Goal: Task Accomplishment & Management: Manage account settings

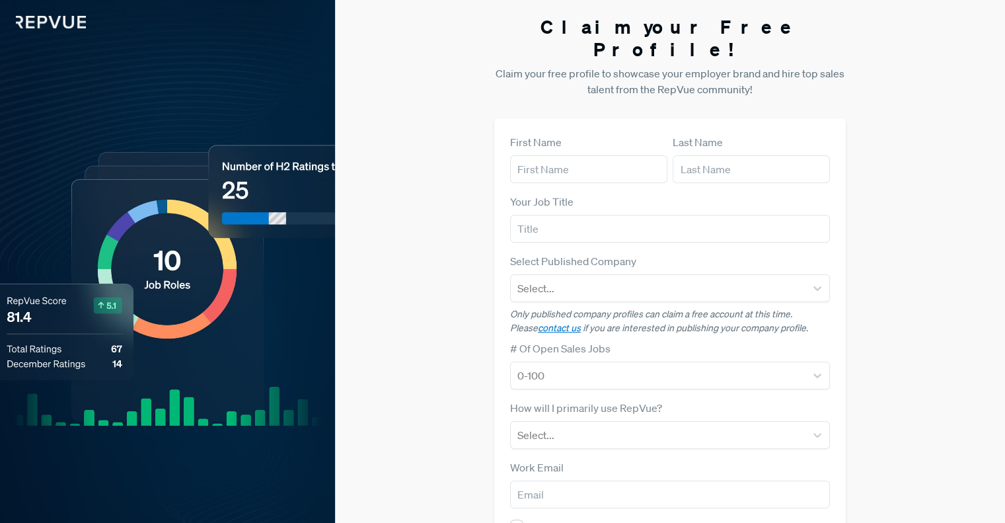
scroll to position [119, 0]
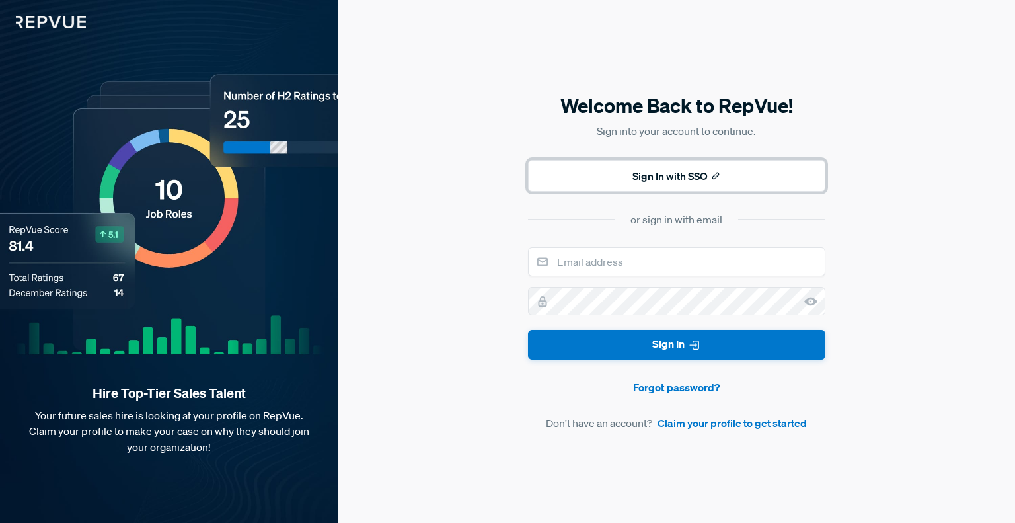
click at [737, 170] on button "Sign In with SSO" at bounding box center [676, 176] width 297 height 32
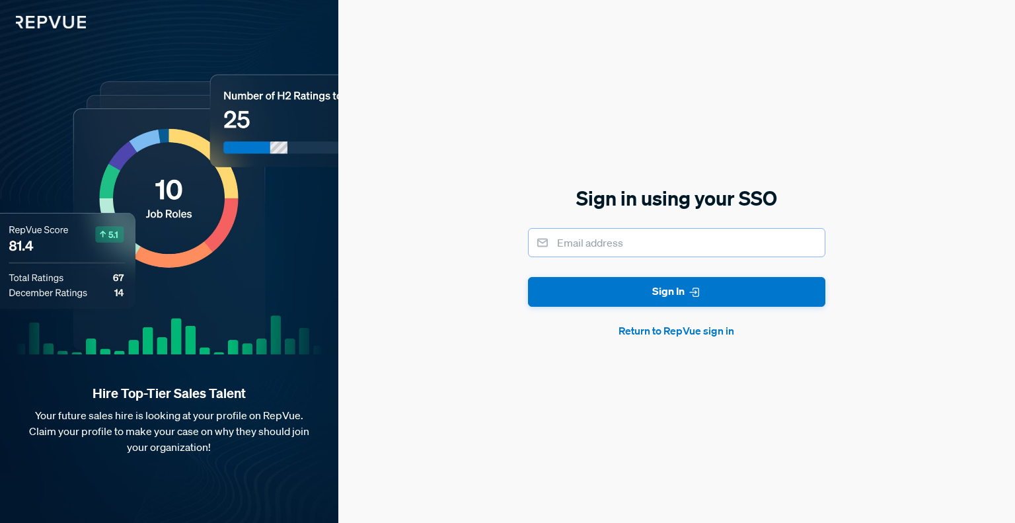
click at [674, 253] on input "email" at bounding box center [676, 242] width 297 height 29
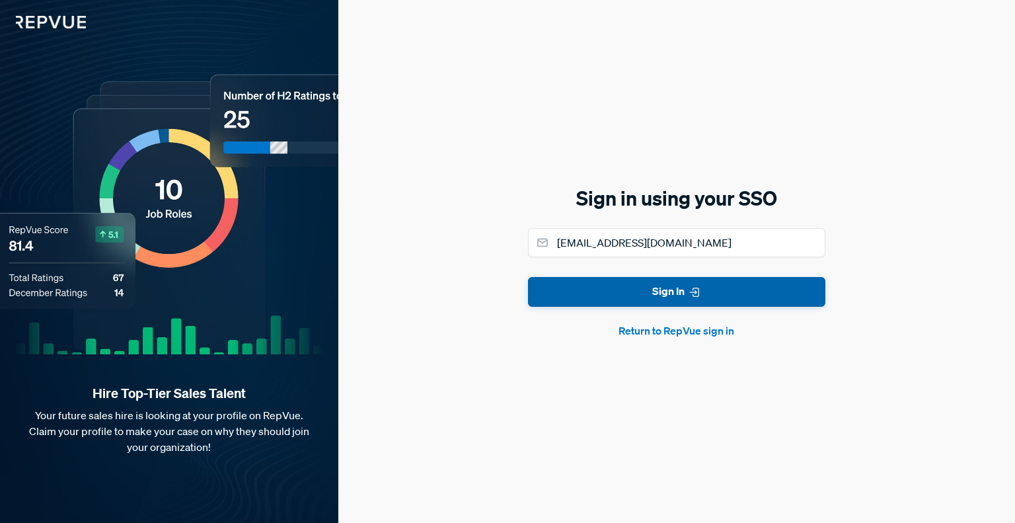
click at [665, 295] on button "Sign In" at bounding box center [676, 292] width 297 height 30
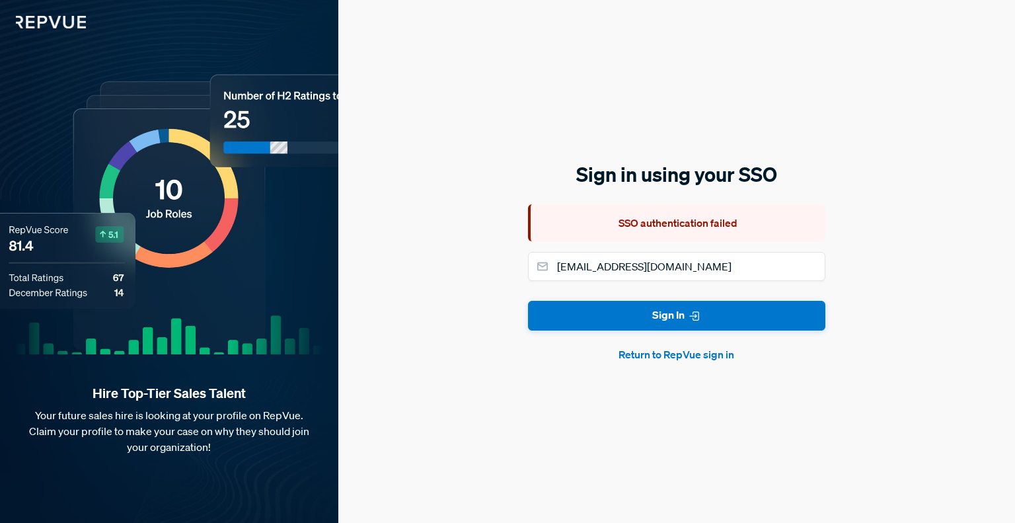
click at [658, 352] on button "Return to RepVue sign in" at bounding box center [676, 354] width 297 height 16
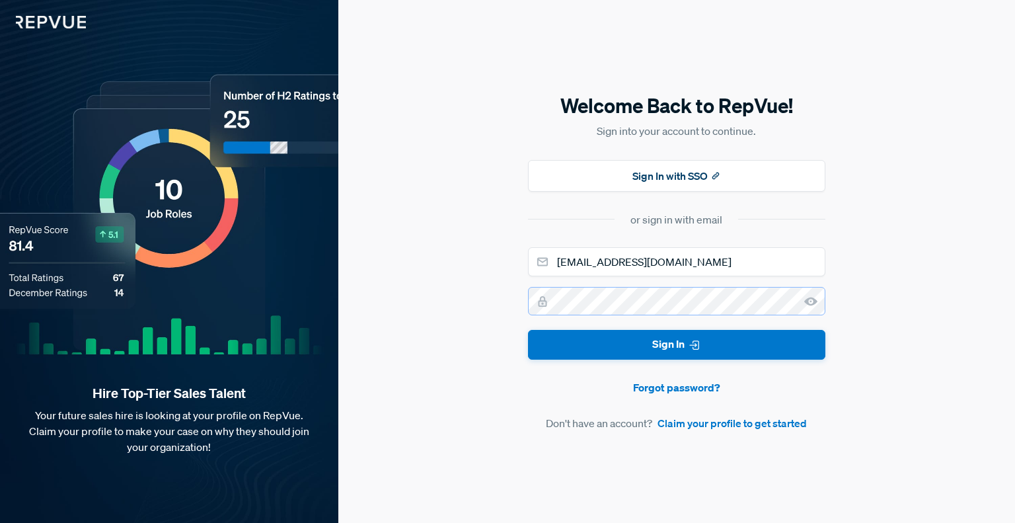
click at [528, 330] on button "Sign In" at bounding box center [676, 345] width 297 height 30
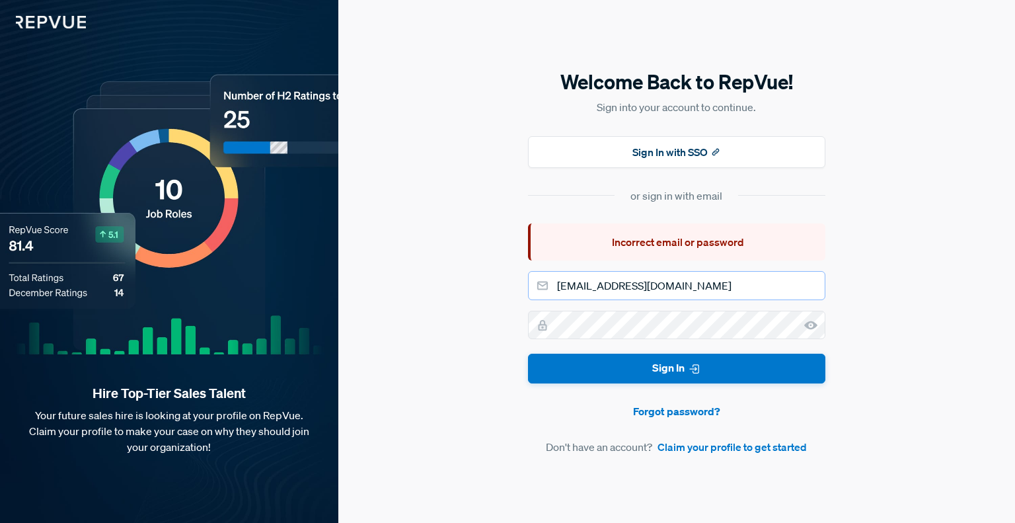
click at [579, 299] on input "[EMAIL_ADDRESS][DOMAIN_NAME]" at bounding box center [676, 285] width 297 height 29
type input "[EMAIL_ADDRESS][DOMAIN_NAME]"
click at [528, 354] on button "Sign In" at bounding box center [676, 369] width 297 height 30
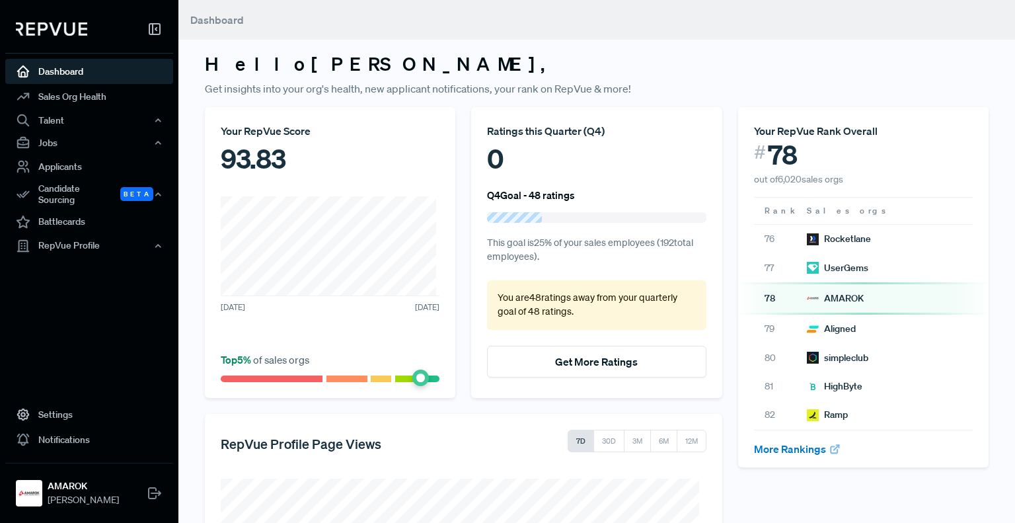
click at [198, 245] on div "Your RepVue Score 93.83 [DATE] [DATE] Top 5 % of sales orgs" at bounding box center [330, 252] width 266 height 291
click at [324, 192] on div "Your RepVue Score 93.83 [DATE] [DATE] Top 5 % of sales orgs" at bounding box center [330, 252] width 250 height 291
